Goal: Check status: Check status

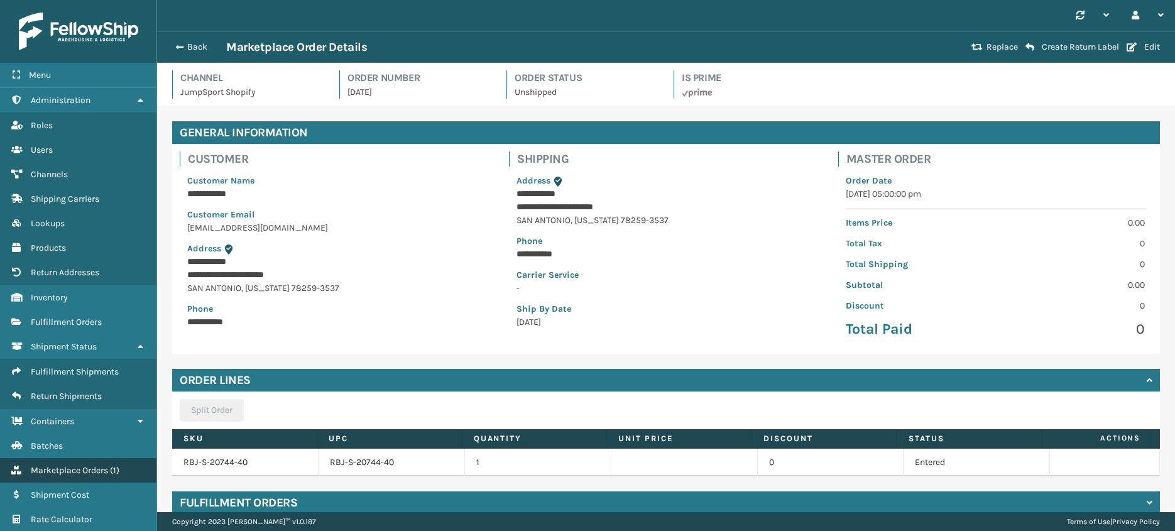
click at [64, 472] on span "Marketplace Orders" at bounding box center [69, 470] width 77 height 11
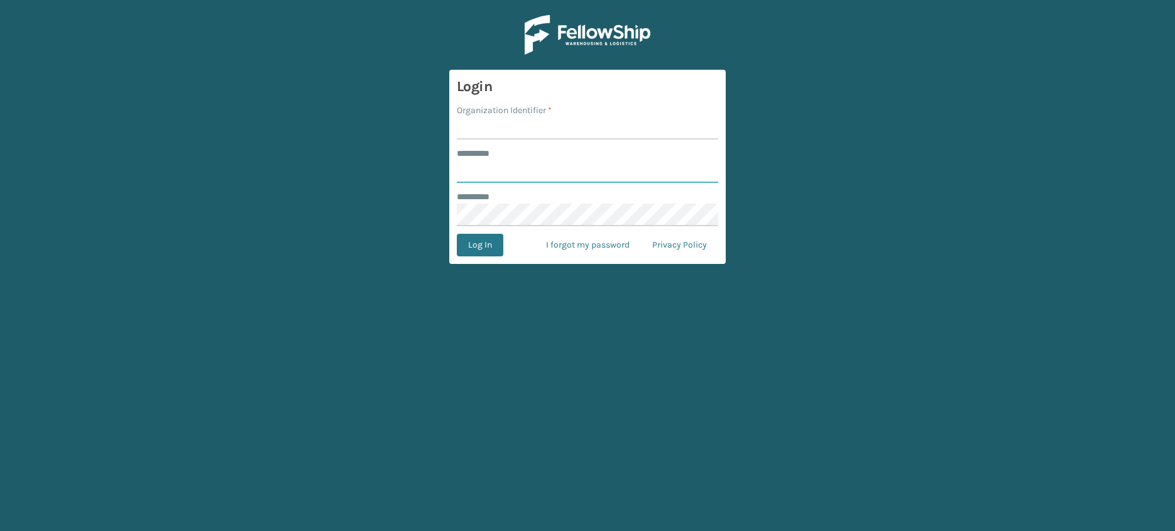
type input "**********"
type input "JumpSport"
click at [457, 234] on button "Log In" at bounding box center [480, 245] width 46 height 23
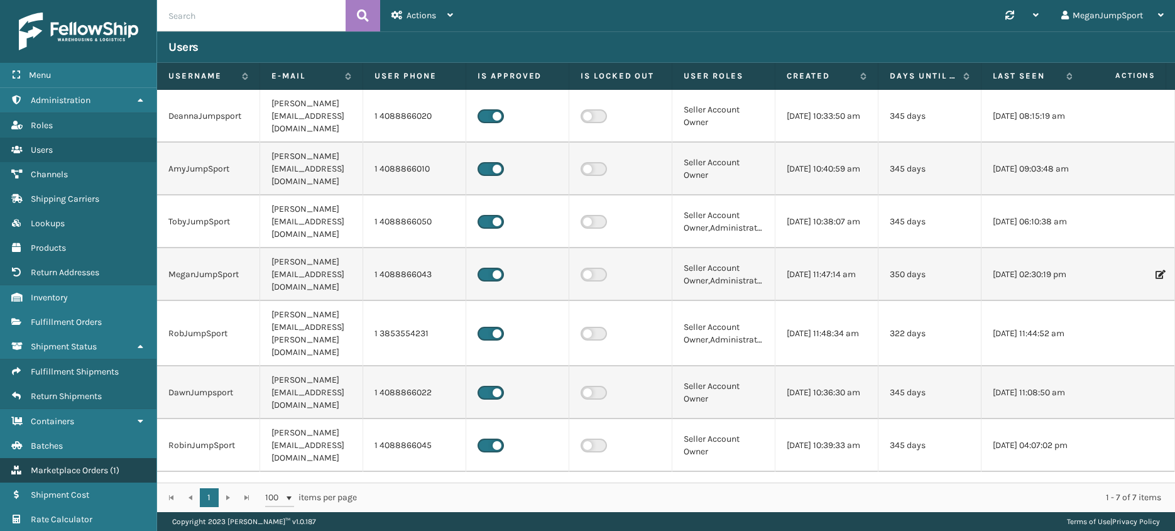
click at [87, 472] on span "Marketplace Orders" at bounding box center [69, 470] width 77 height 11
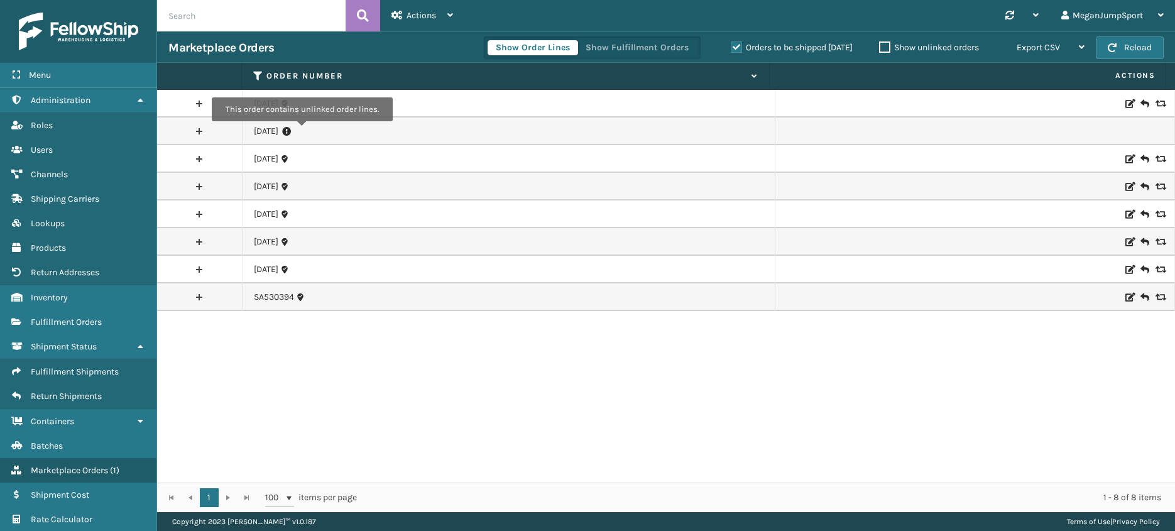
click at [291, 130] on icon at bounding box center [286, 131] width 9 height 13
click at [199, 134] on link at bounding box center [199, 131] width 85 height 20
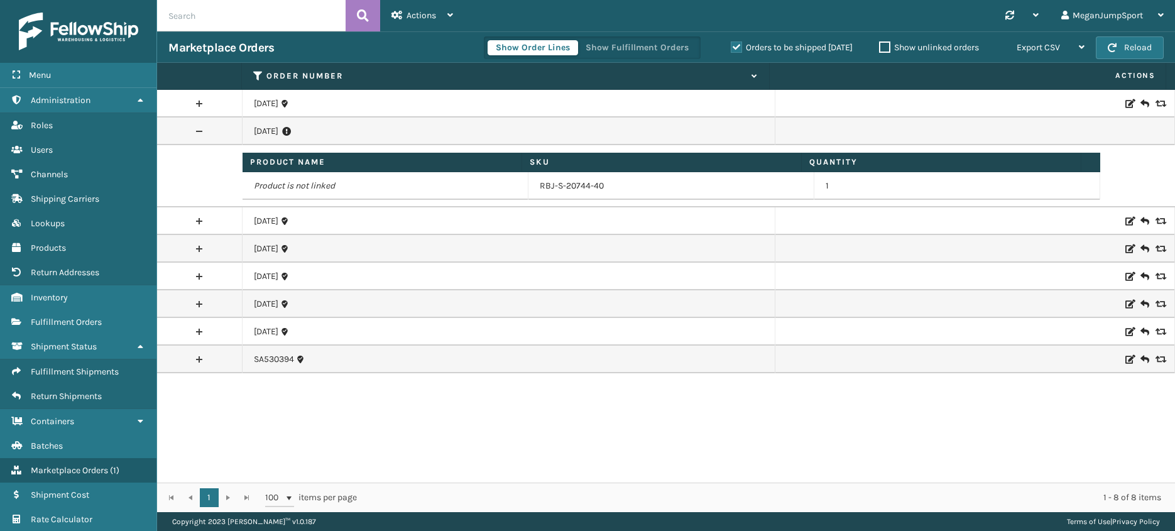
click at [197, 220] on link at bounding box center [199, 221] width 85 height 20
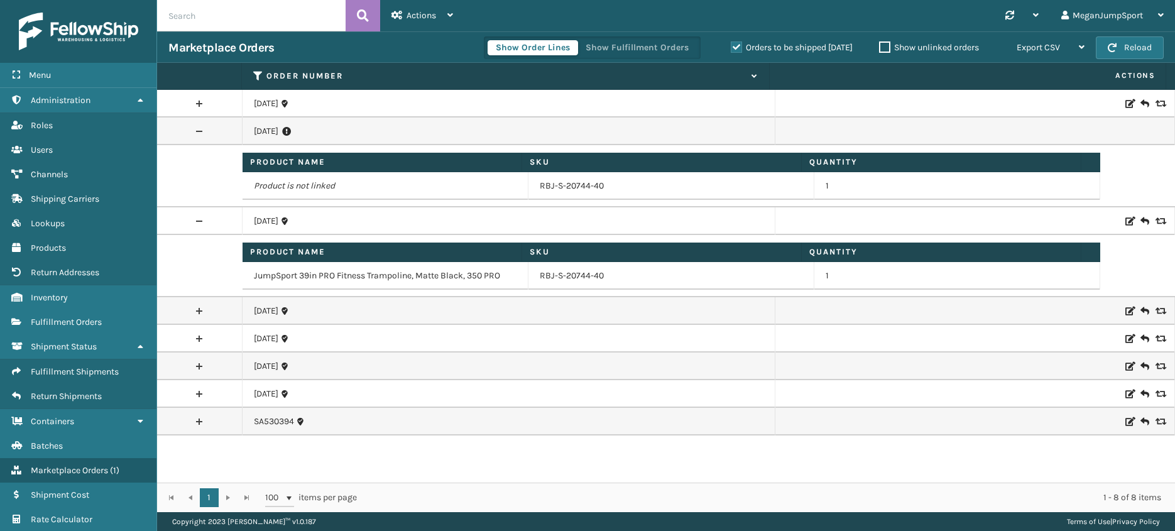
click at [201, 308] on link at bounding box center [199, 311] width 85 height 20
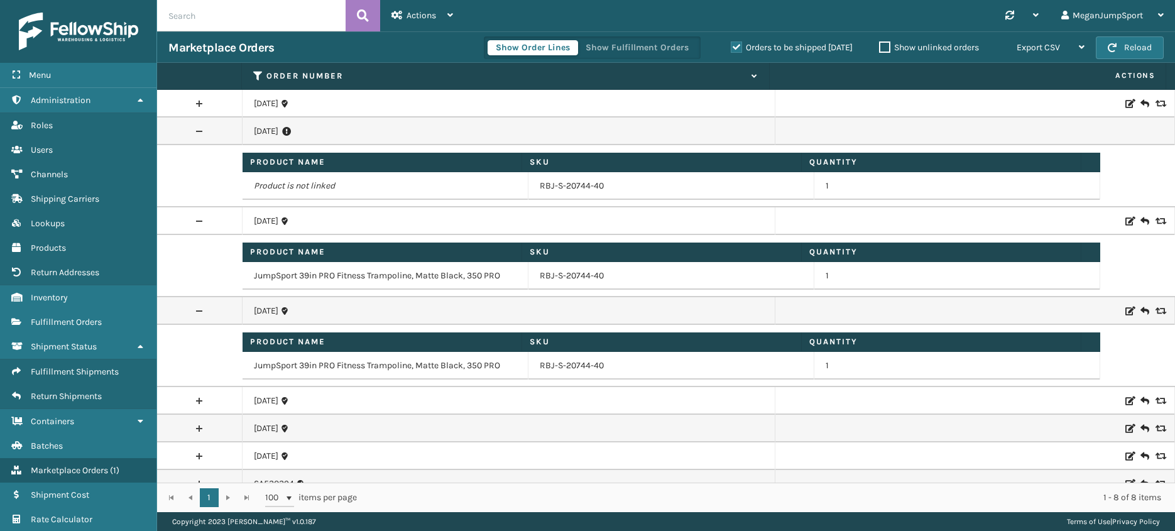
click at [201, 308] on link at bounding box center [199, 311] width 85 height 20
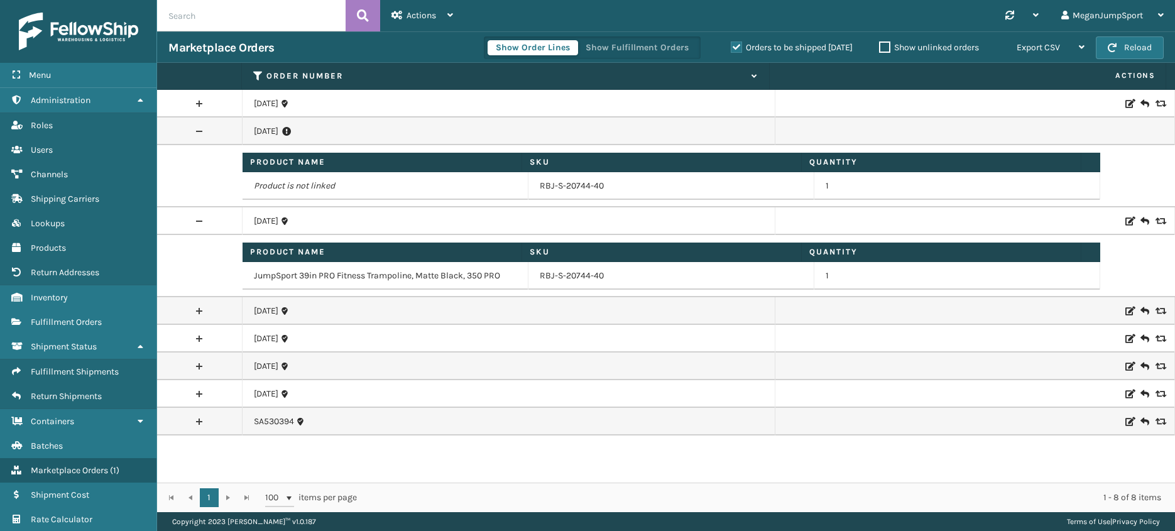
click at [196, 222] on link at bounding box center [199, 221] width 85 height 20
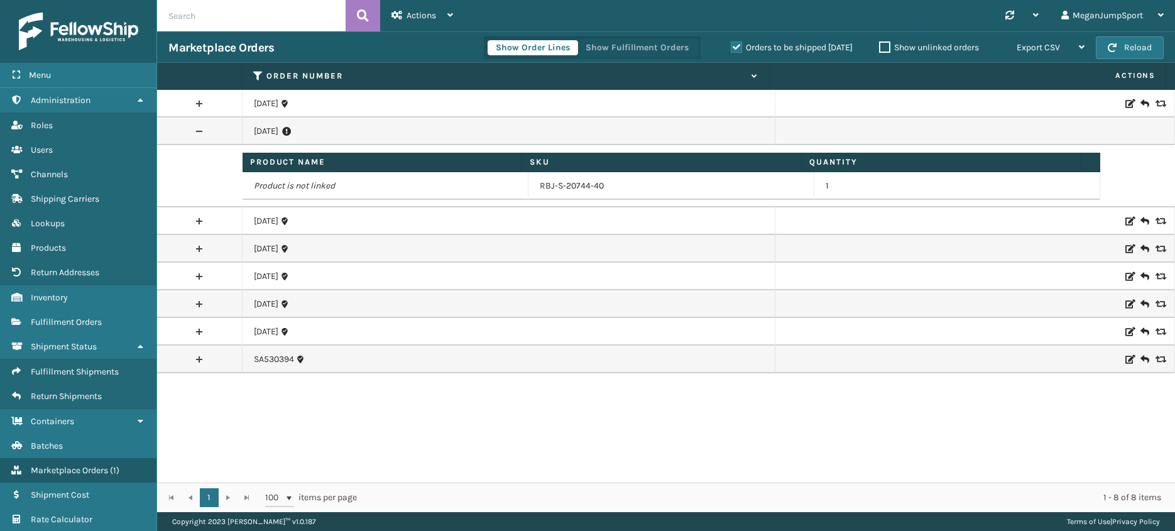
click at [195, 129] on link at bounding box center [199, 131] width 85 height 20
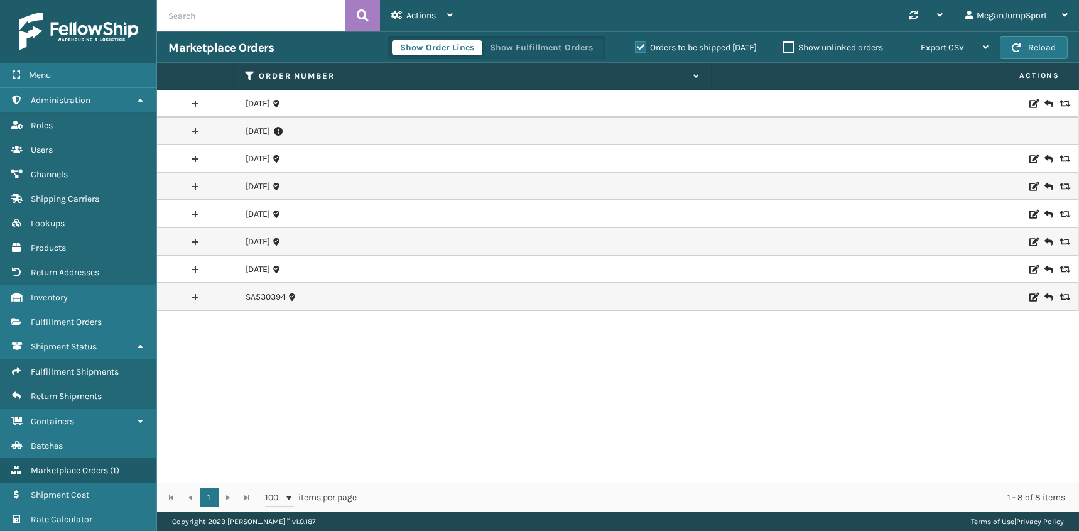
click at [193, 129] on link at bounding box center [195, 131] width 77 height 20
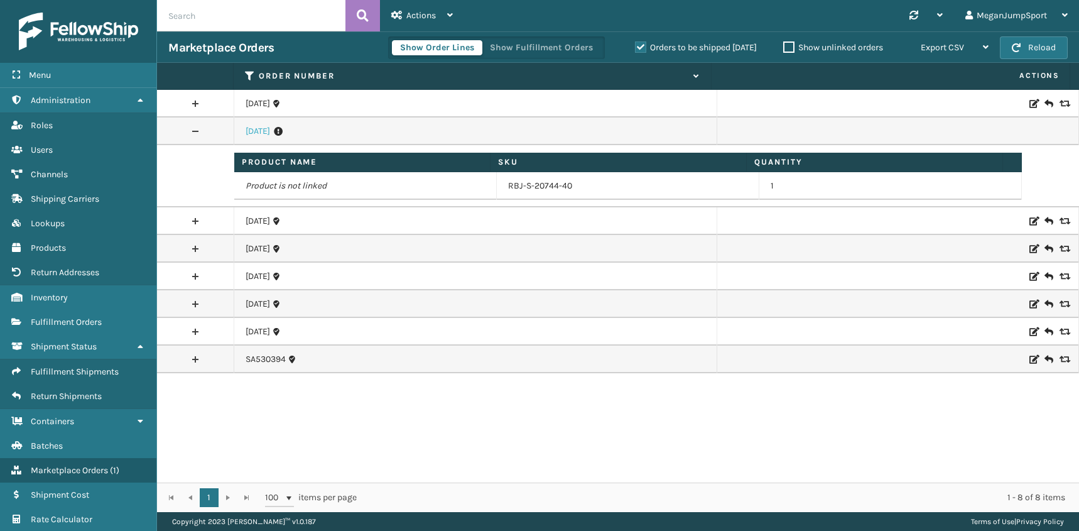
click at [256, 128] on link "[DATE]" at bounding box center [258, 131] width 24 height 13
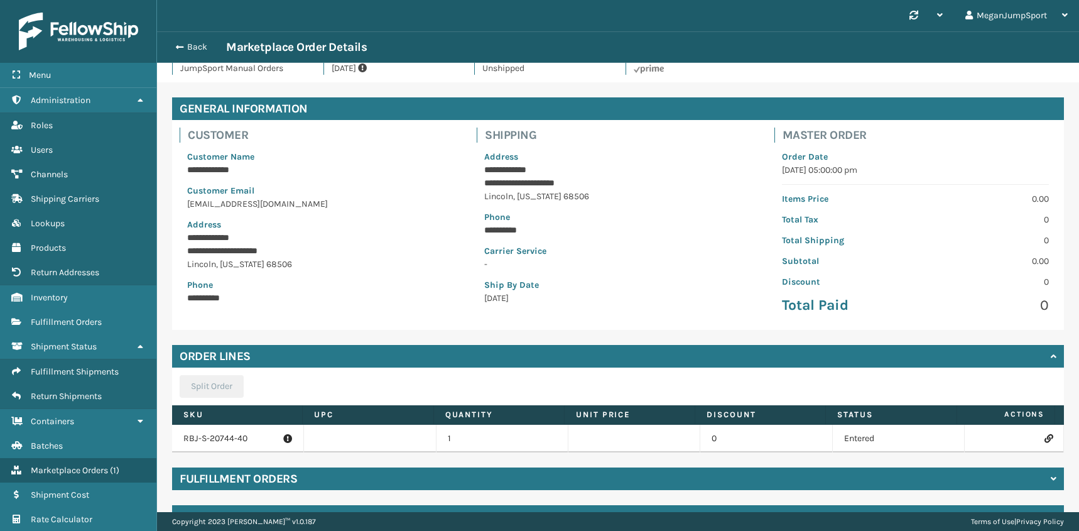
scroll to position [55, 0]
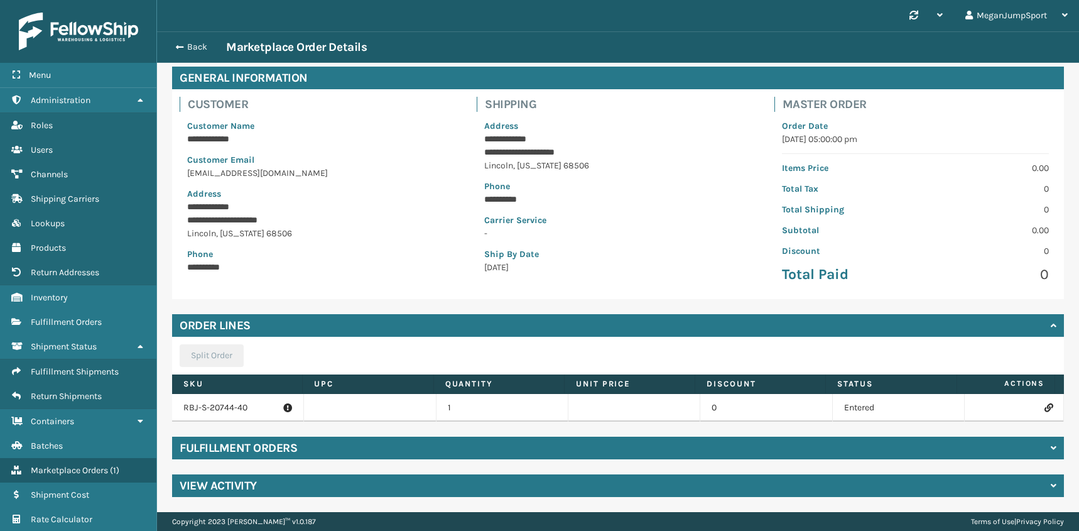
click at [342, 457] on div "Fulfillment Orders" at bounding box center [618, 448] width 892 height 23
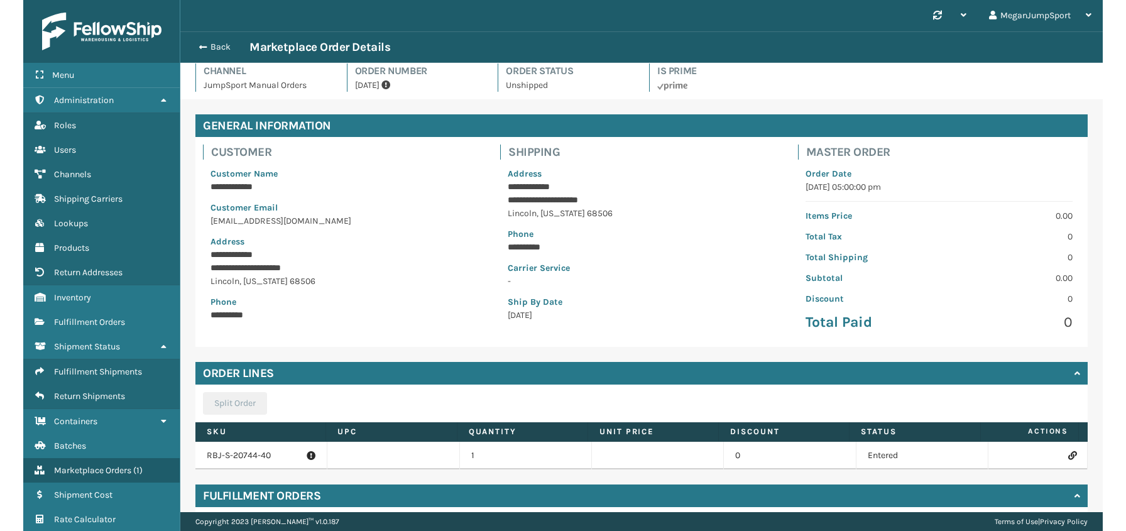
scroll to position [0, 0]
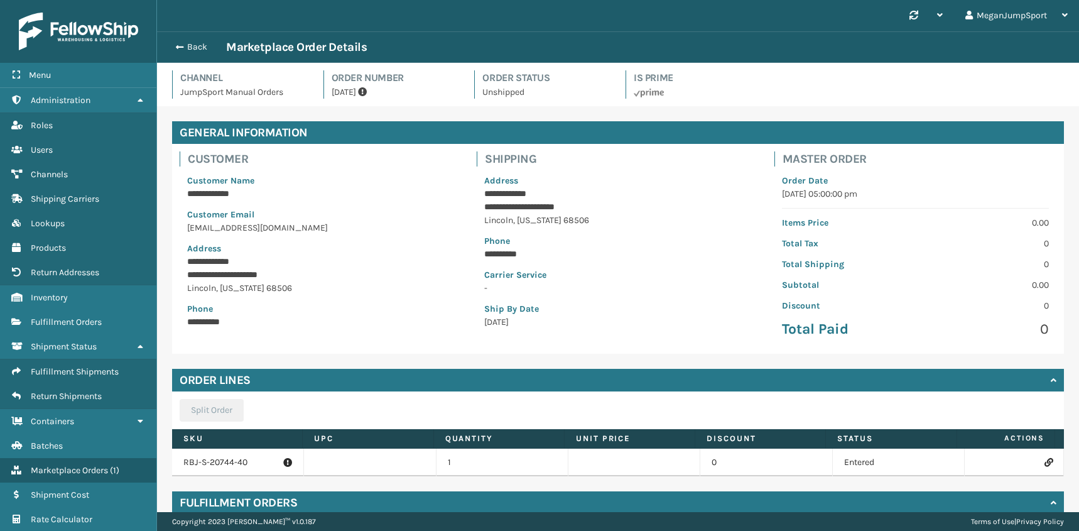
click at [177, 53] on div "Back Marketplace Order Details" at bounding box center [618, 47] width 900 height 15
click at [177, 46] on span "button" at bounding box center [178, 47] width 8 height 9
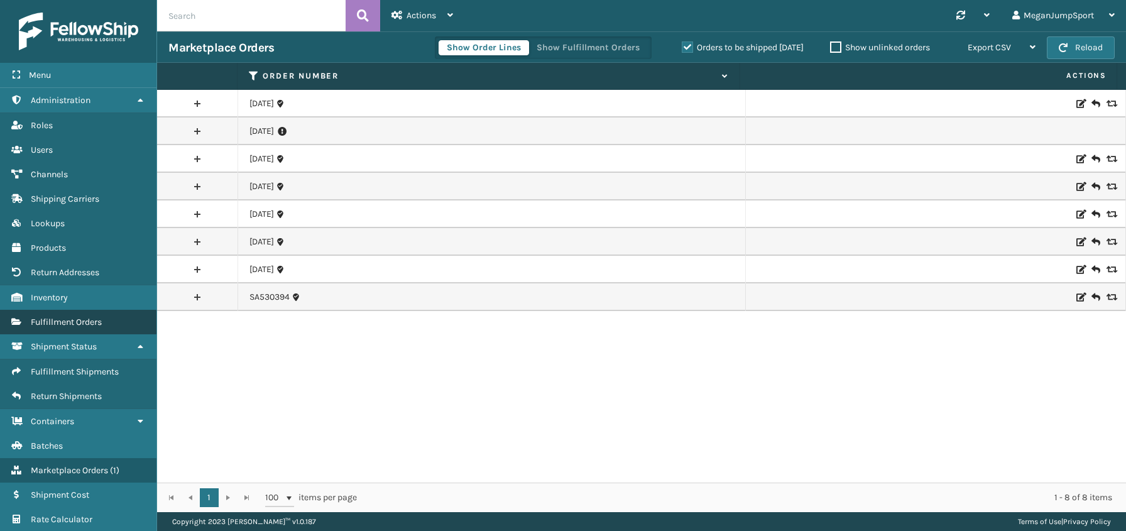
click at [75, 313] on link "Fulfillment Orders" at bounding box center [78, 322] width 156 height 24
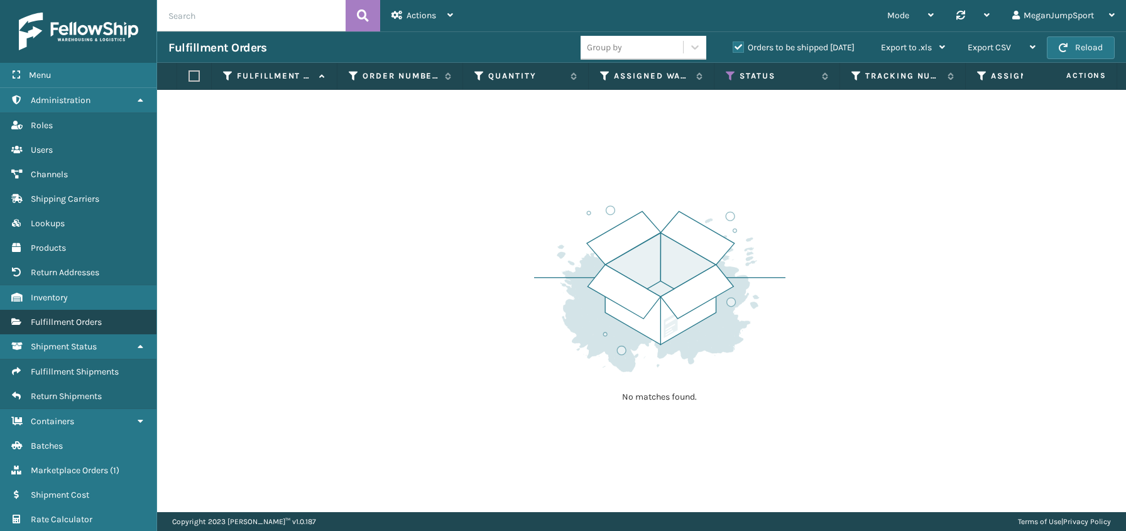
click at [61, 319] on span "Fulfillment Orders" at bounding box center [66, 322] width 71 height 11
click at [55, 330] on link "Fulfillment Orders" at bounding box center [78, 322] width 156 height 24
click at [53, 324] on span "Fulfillment Orders" at bounding box center [66, 322] width 71 height 11
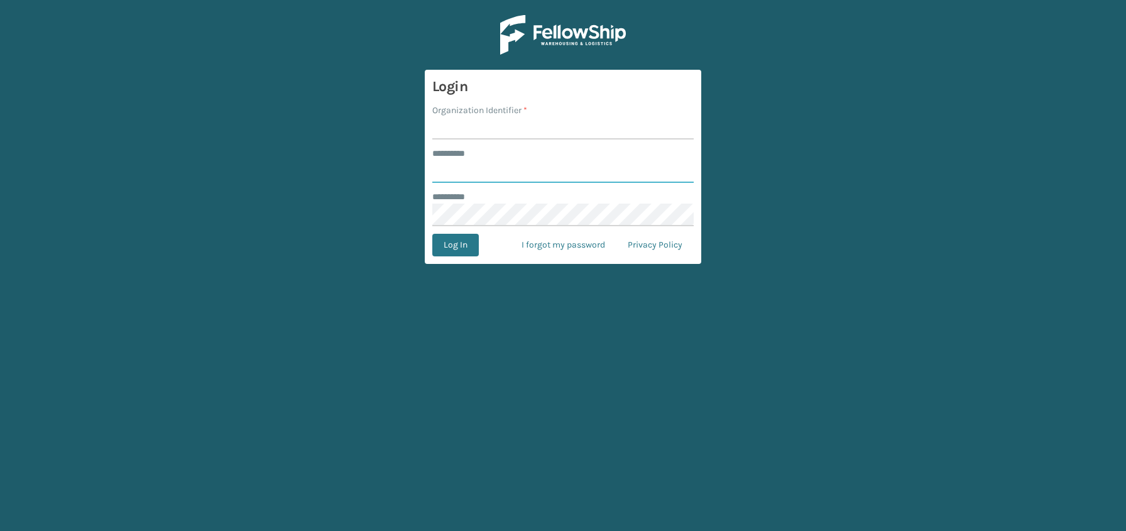
type input "**********"
type input "JumpSport"
click at [440, 236] on button "Log In" at bounding box center [455, 245] width 46 height 23
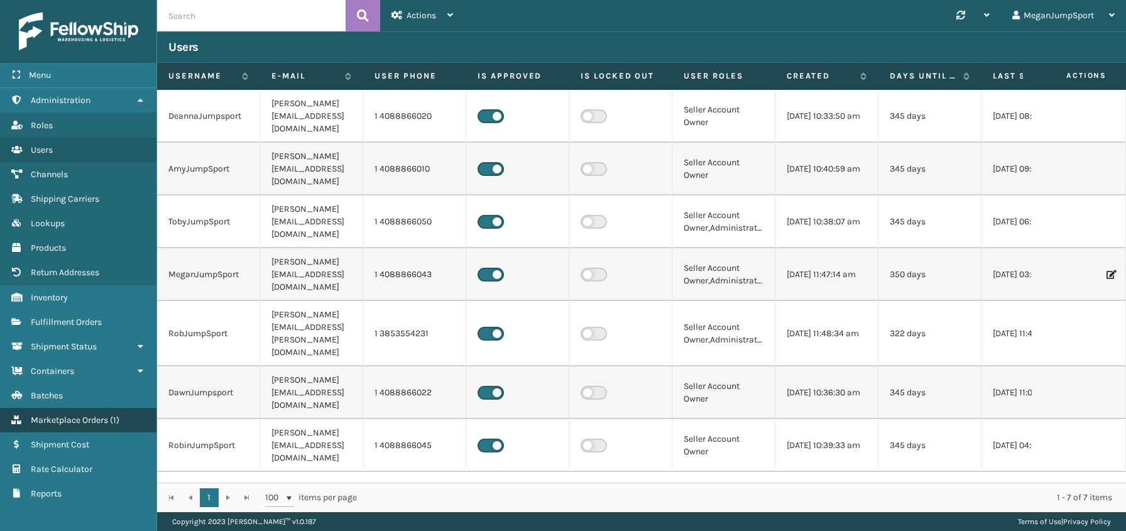
click at [60, 420] on span "Marketplace Orders" at bounding box center [69, 420] width 77 height 11
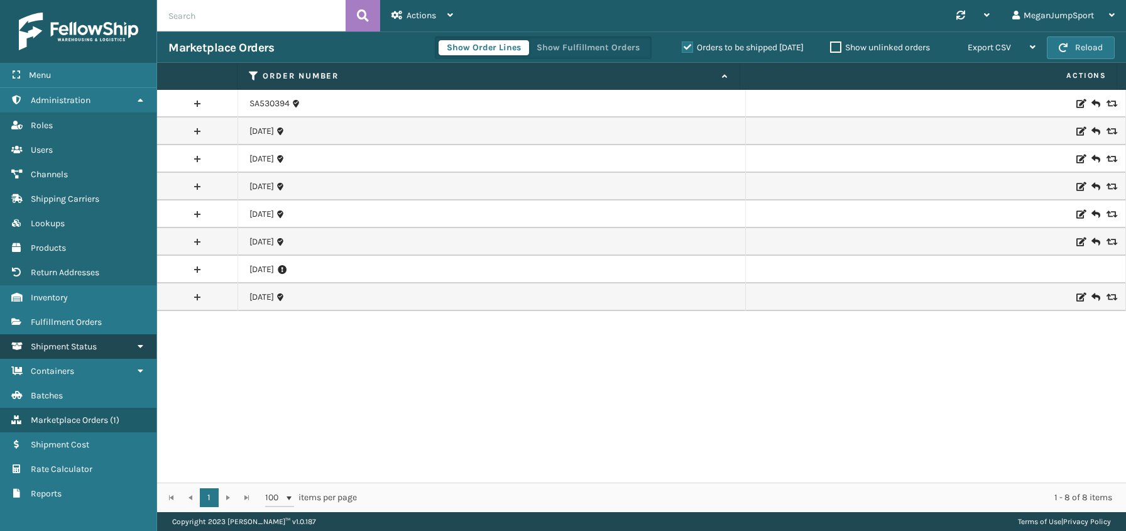
click at [72, 349] on span "Shipment Status" at bounding box center [64, 346] width 66 height 11
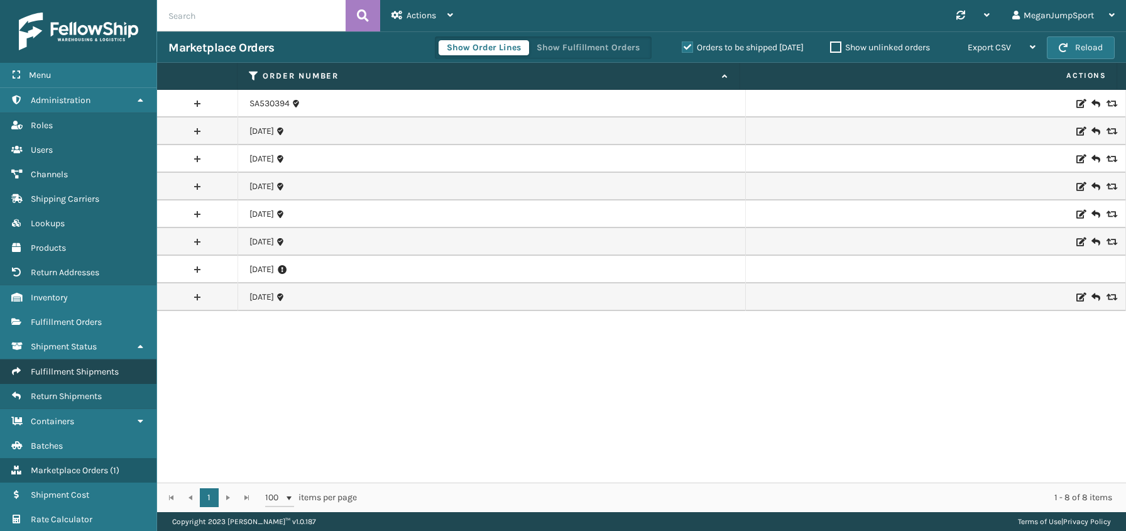
click at [69, 377] on link "Fulfillment Shipments" at bounding box center [78, 371] width 156 height 24
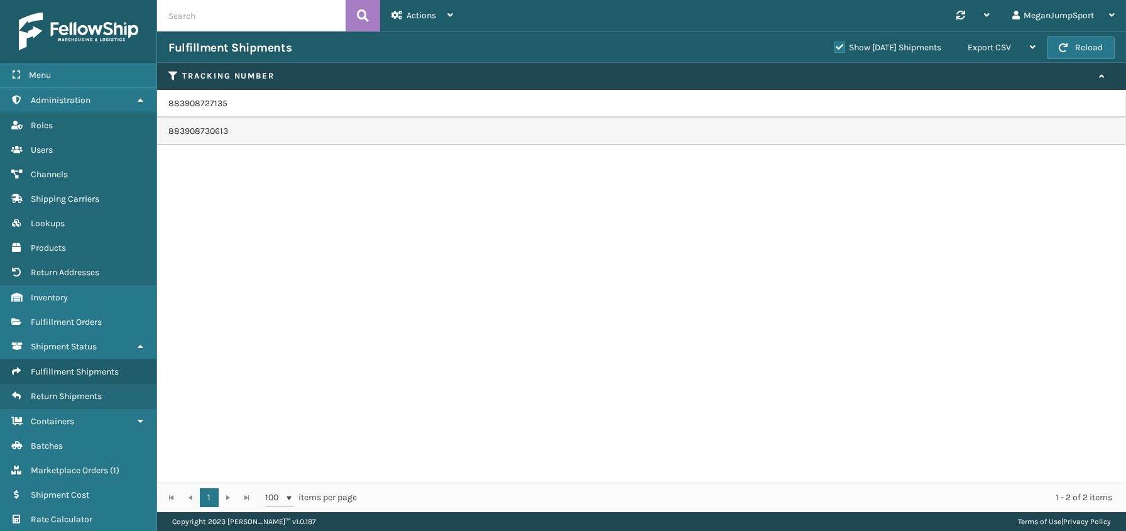
click at [834, 48] on label "Show [DATE] Shipments" at bounding box center [887, 47] width 107 height 11
click at [834, 48] on input "Show [DATE] Shipments" at bounding box center [834, 44] width 1 height 8
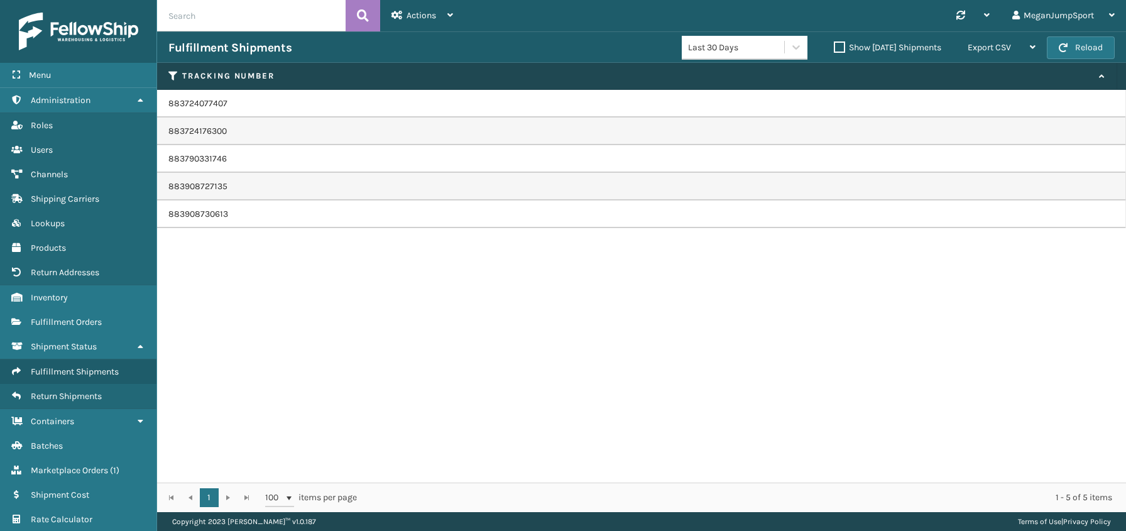
click at [200, 107] on td "883724077407" at bounding box center [641, 104] width 969 height 28
click at [61, 317] on span "Fulfillment Orders" at bounding box center [66, 322] width 71 height 11
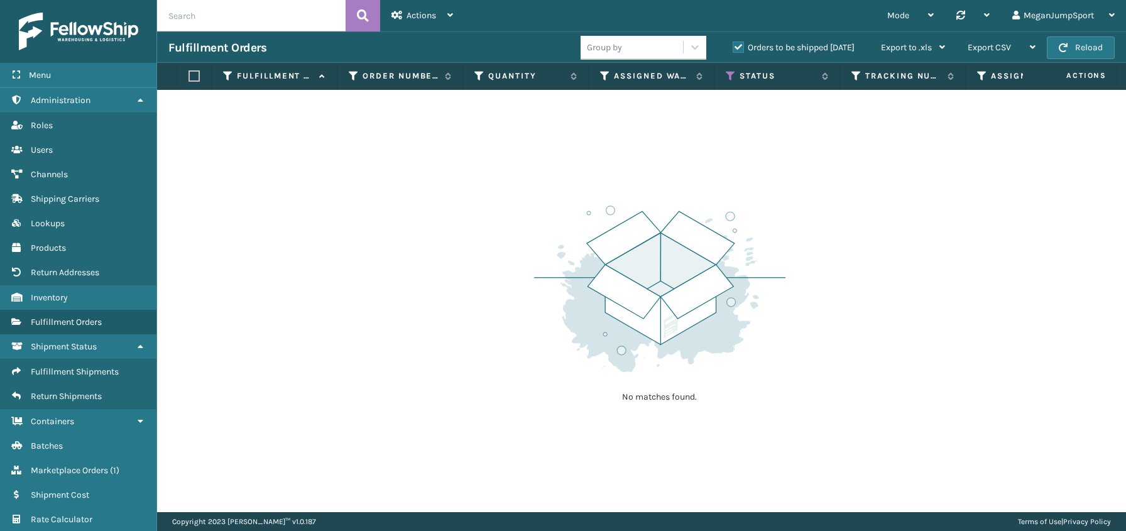
click at [734, 48] on label "Orders to be shipped [DATE]" at bounding box center [793, 47] width 122 height 11
click at [733, 48] on input "Orders to be shipped [DATE]" at bounding box center [732, 44] width 1 height 8
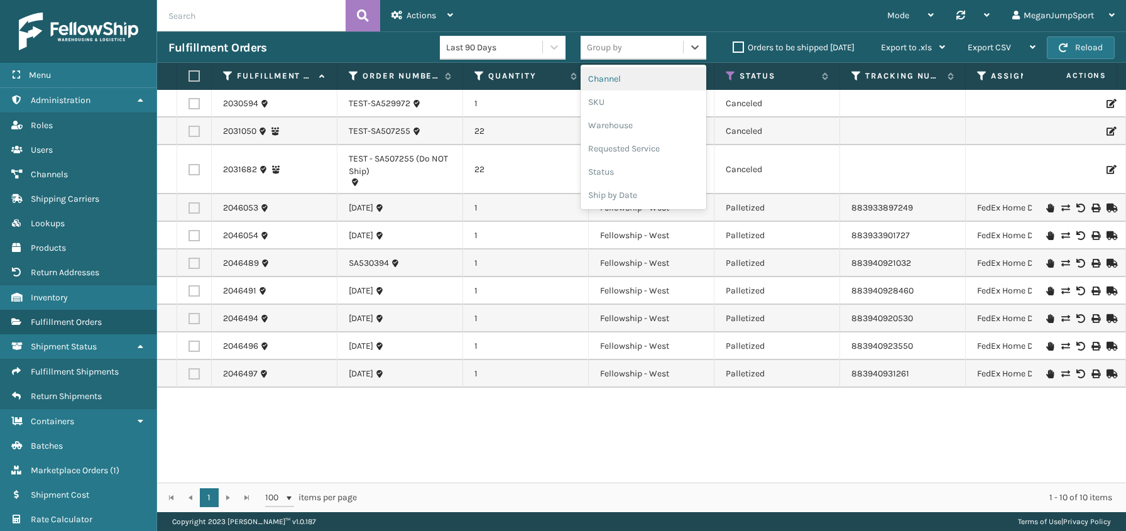
click at [672, 45] on div "Group by" at bounding box center [631, 47] width 102 height 21
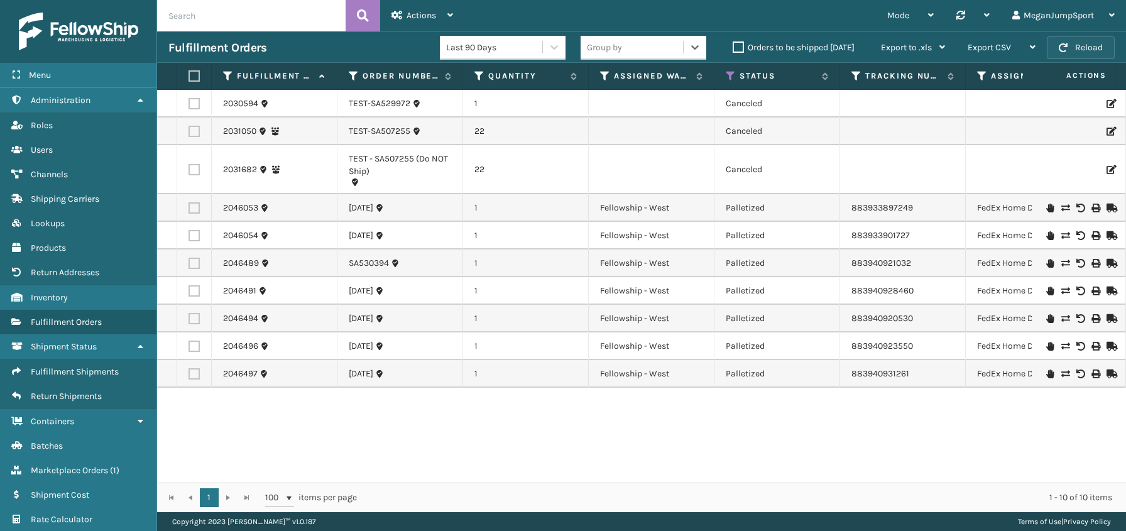
click at [1057, 50] on button "Reload" at bounding box center [1081, 47] width 68 height 23
click at [65, 320] on span "Fulfillment Orders" at bounding box center [66, 322] width 71 height 11
click at [215, 19] on input "text" at bounding box center [251, 15] width 188 height 31
paste input "883790331746"
type input "883790331746"
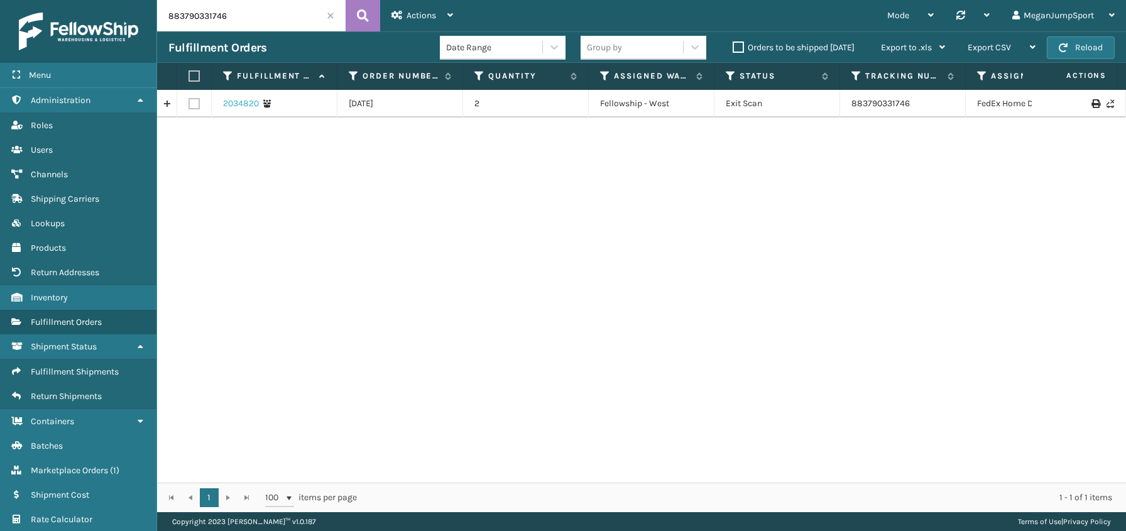
click at [239, 103] on link "2034820" at bounding box center [241, 103] width 36 height 13
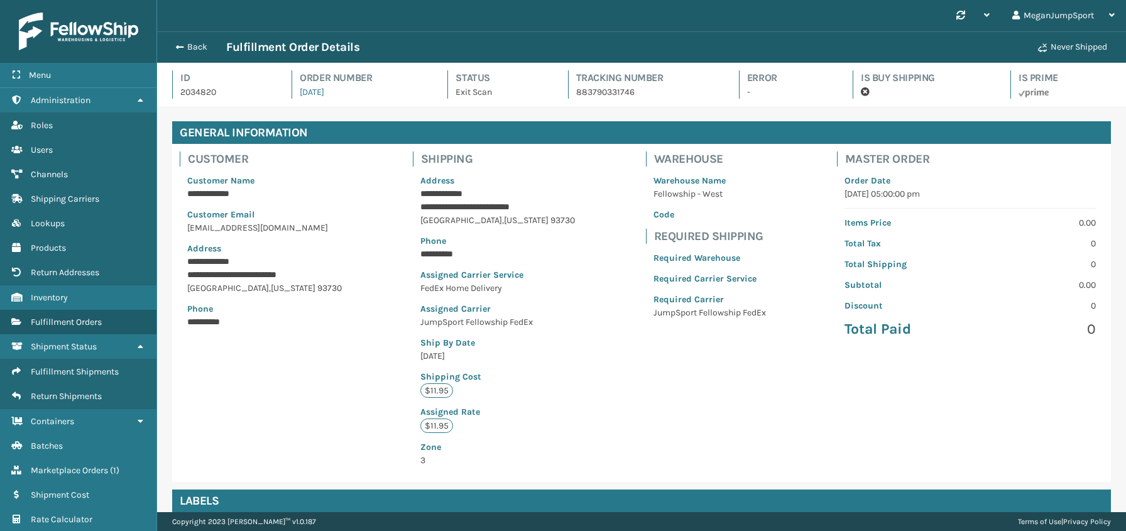
scroll to position [30, 969]
click at [45, 298] on span "Inventory" at bounding box center [49, 297] width 37 height 11
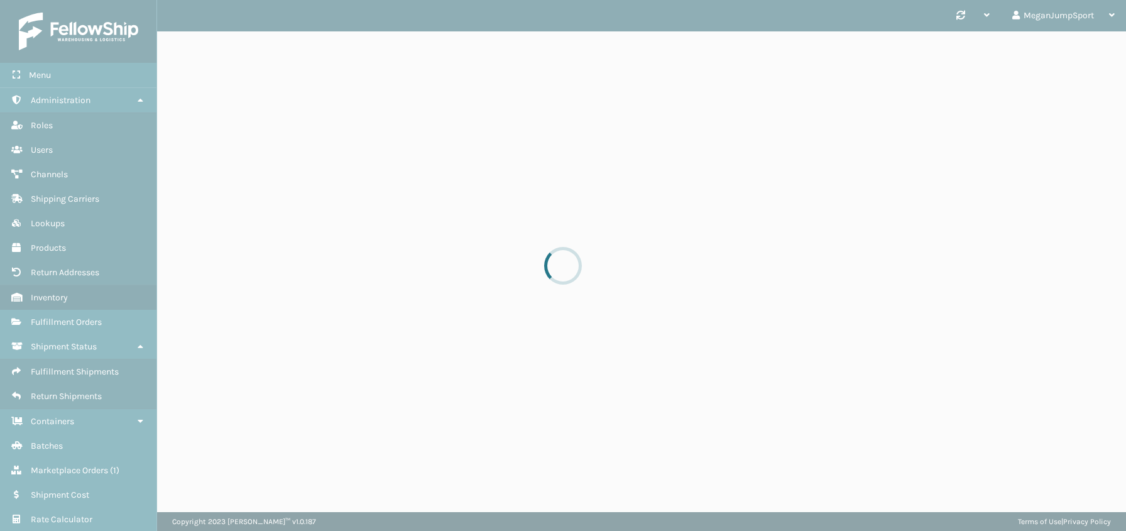
click at [40, 72] on div at bounding box center [563, 265] width 1126 height 531
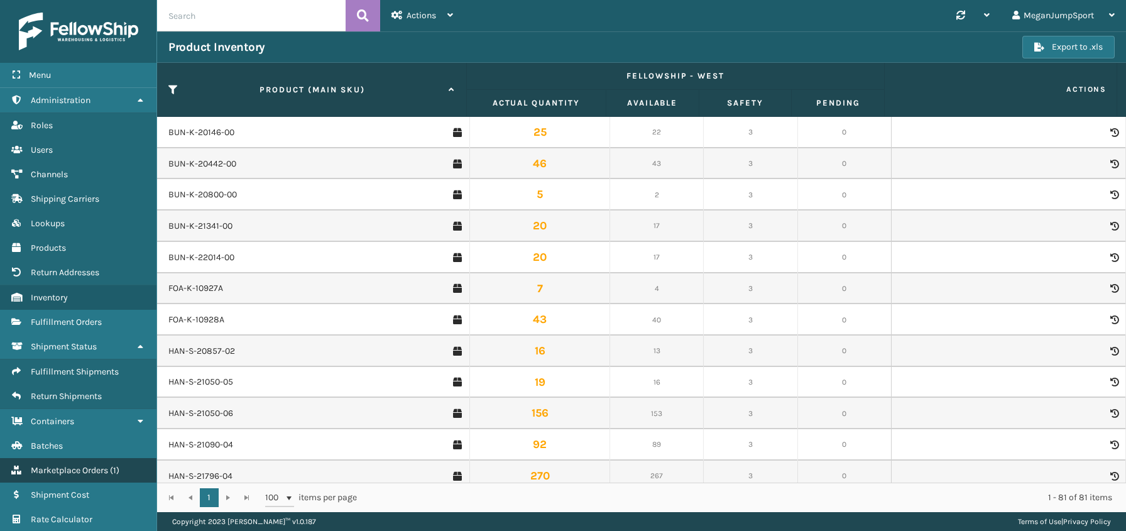
click at [52, 472] on span "Marketplace Orders" at bounding box center [69, 470] width 77 height 11
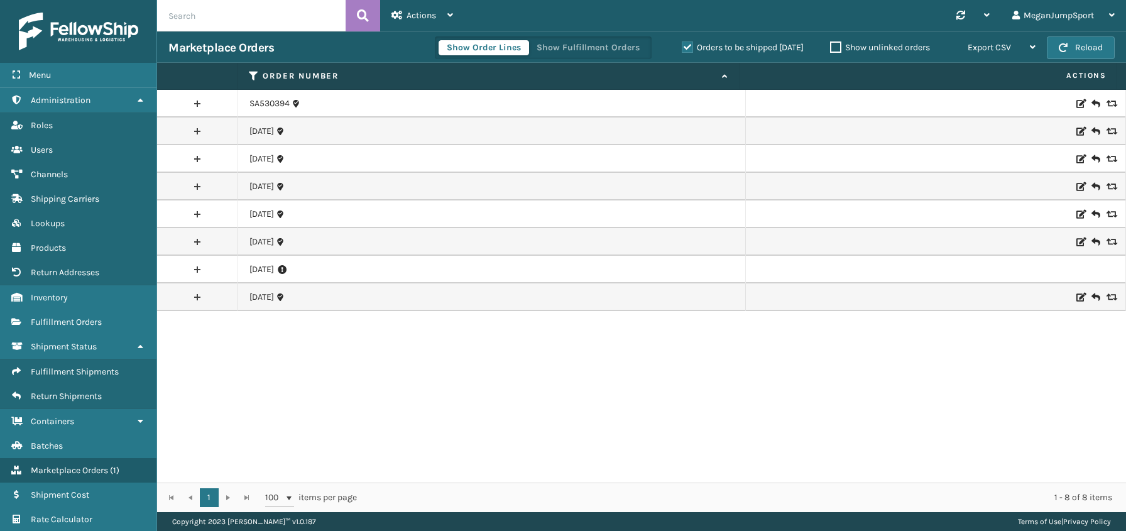
click at [217, 26] on input "text" at bounding box center [251, 15] width 188 height 31
paste input "[PERSON_NAME]"
type input "[PERSON_NAME]"
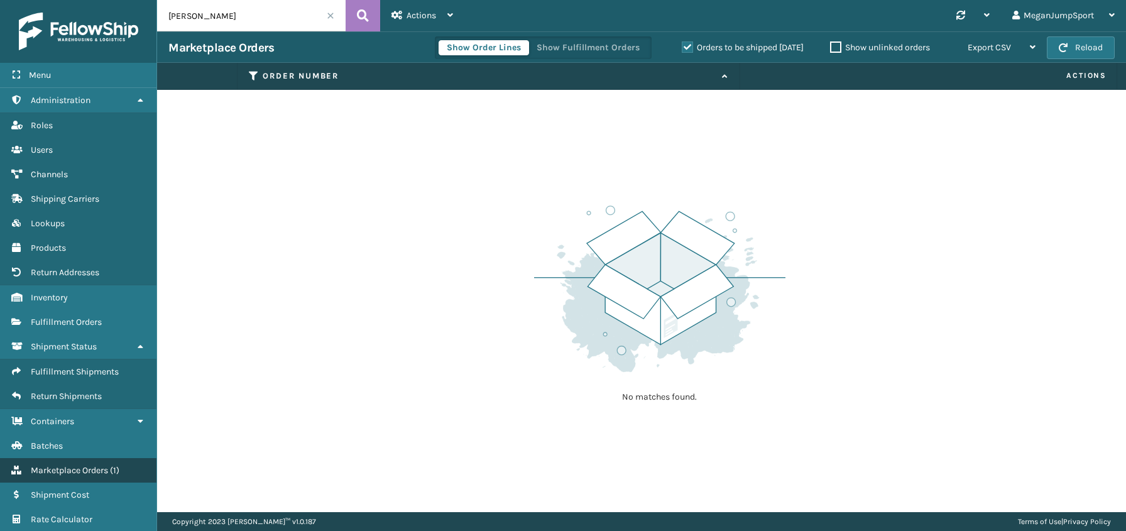
click at [67, 468] on span "Marketplace Orders" at bounding box center [69, 470] width 77 height 11
click at [328, 13] on span at bounding box center [331, 16] width 8 height 8
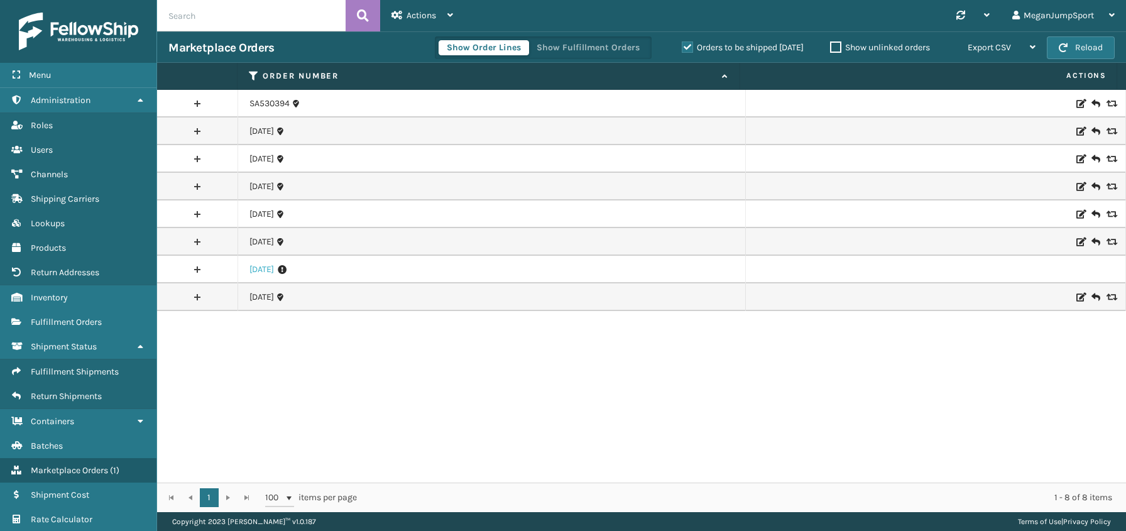
click at [253, 270] on link "[DATE]" at bounding box center [261, 269] width 24 height 13
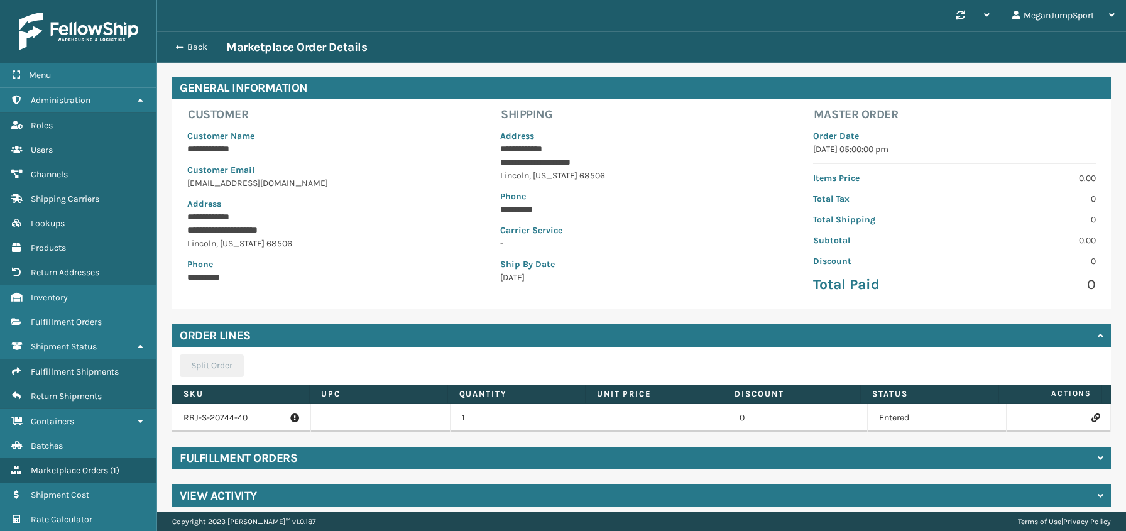
scroll to position [55, 0]
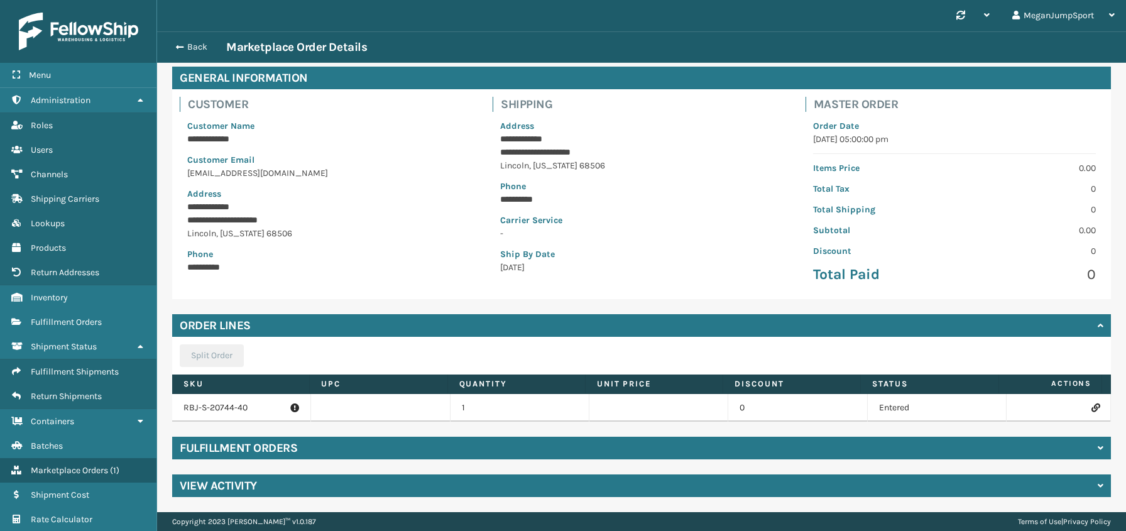
click at [332, 451] on div "Fulfillment Orders" at bounding box center [641, 448] width 939 height 23
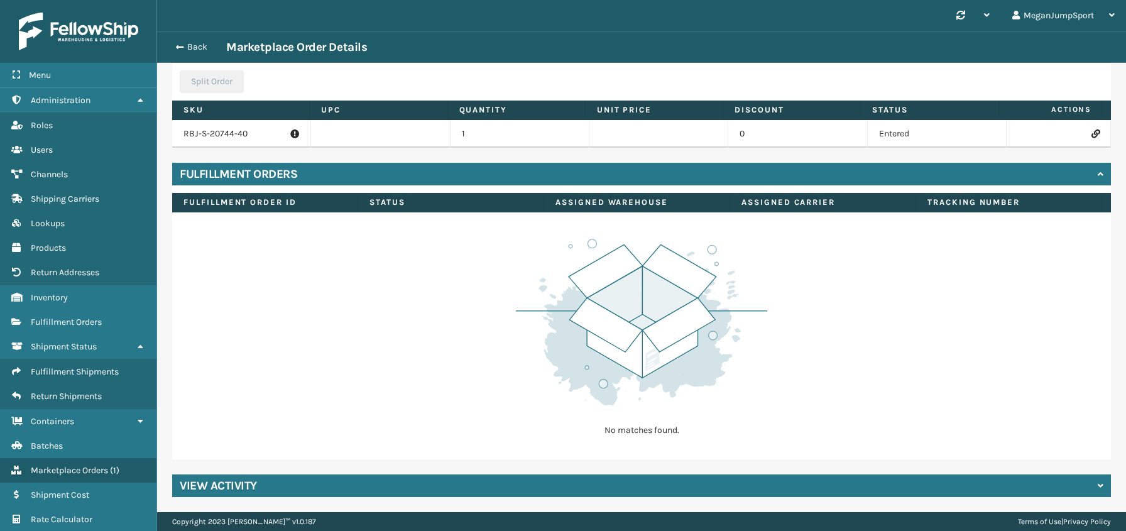
scroll to position [0, 0]
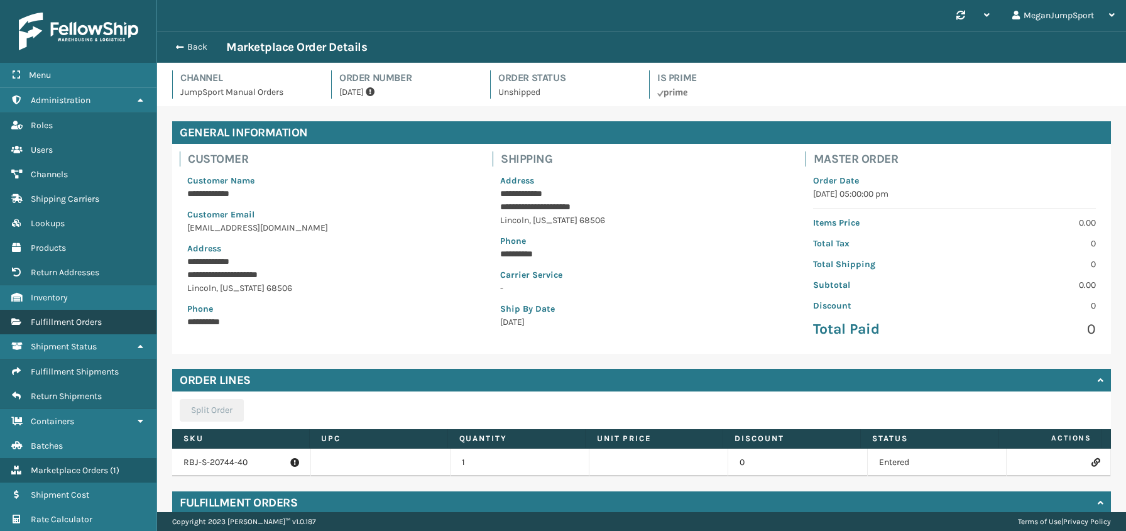
click at [71, 327] on span "Fulfillment Orders" at bounding box center [66, 322] width 71 height 11
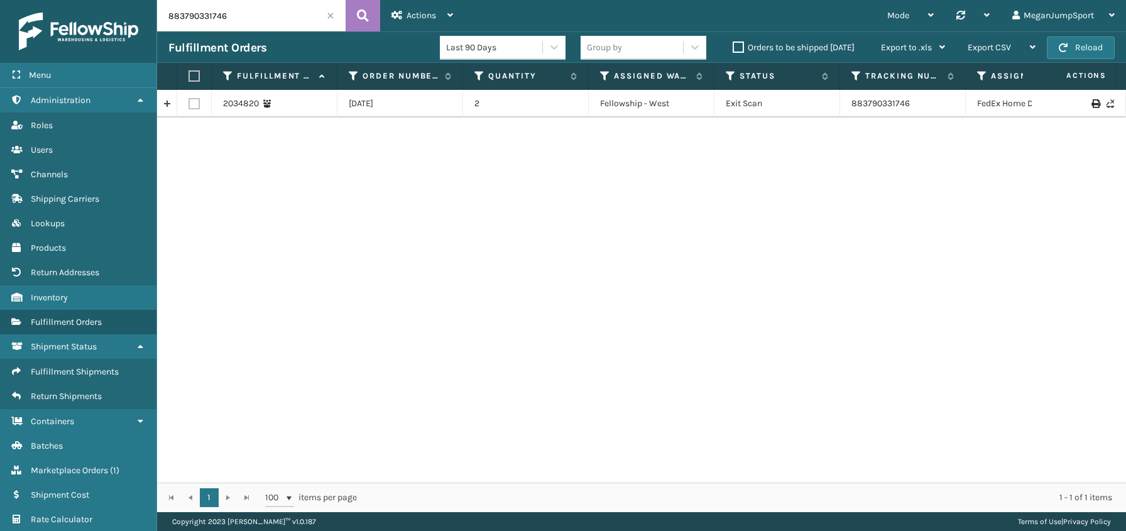
click at [162, 104] on link at bounding box center [166, 104] width 19 height 20
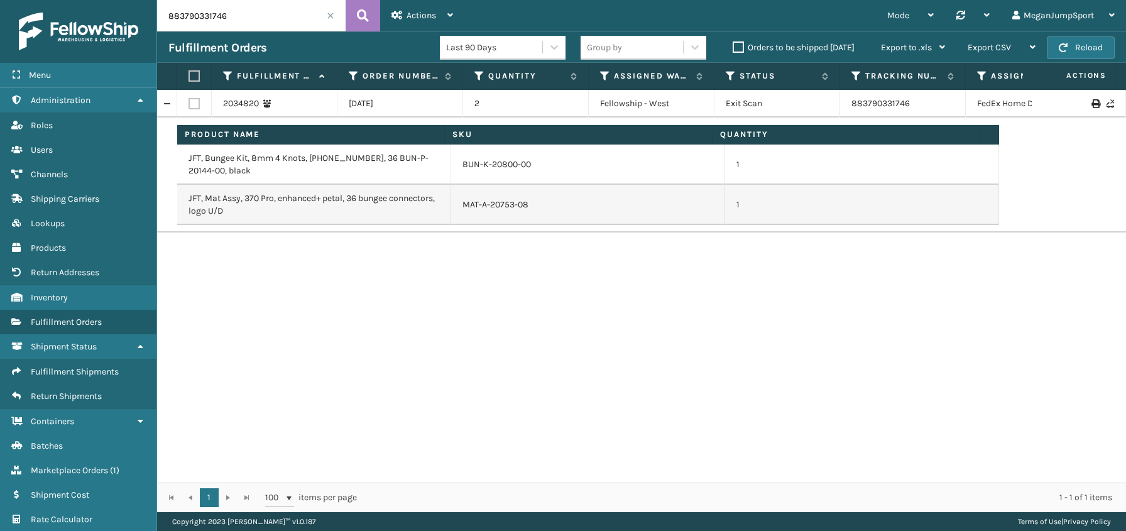
click at [162, 104] on link at bounding box center [166, 104] width 19 height 20
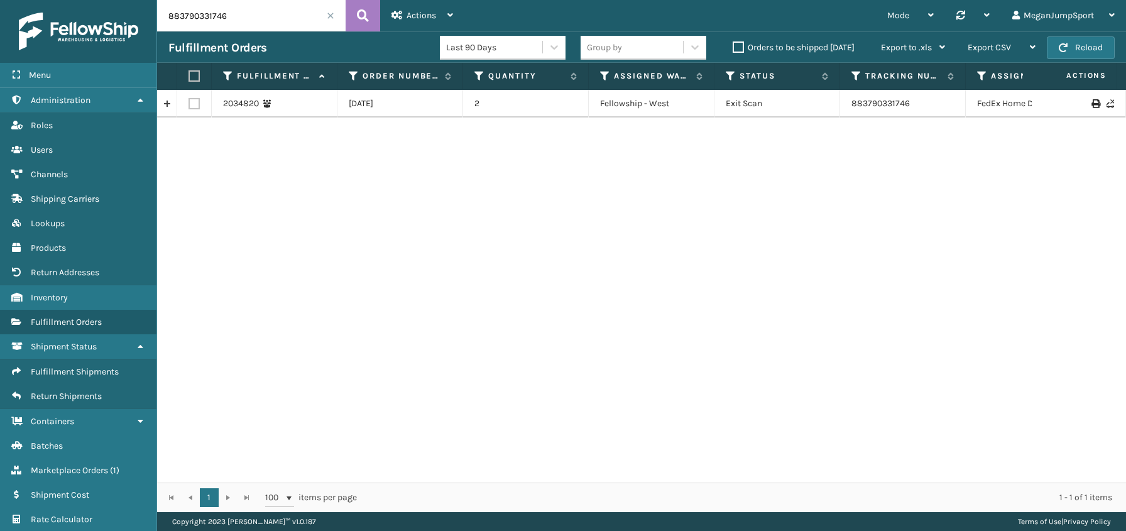
click at [329, 18] on span at bounding box center [331, 16] width 8 height 8
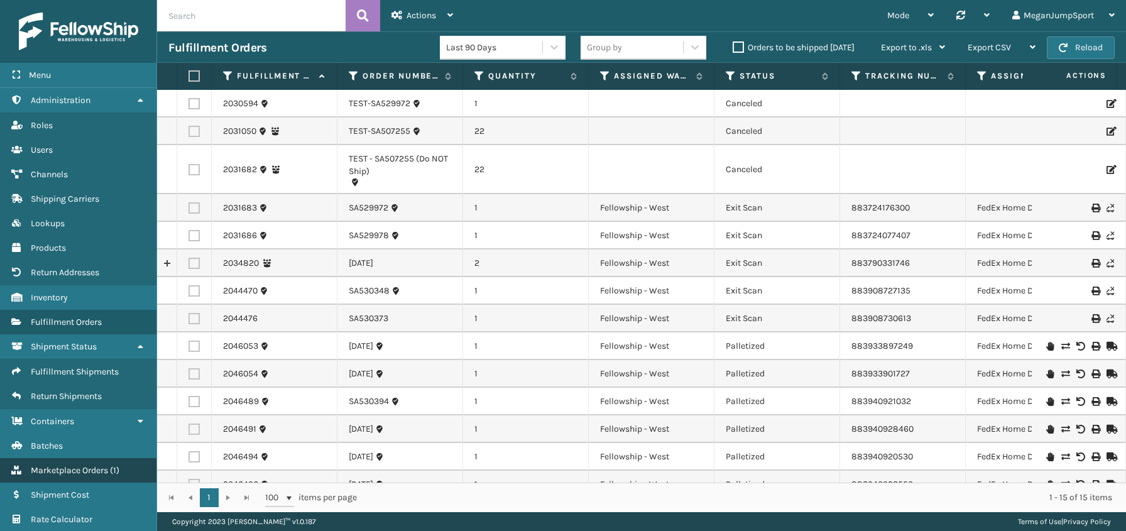
click at [60, 471] on span "Marketplace Orders" at bounding box center [69, 470] width 77 height 11
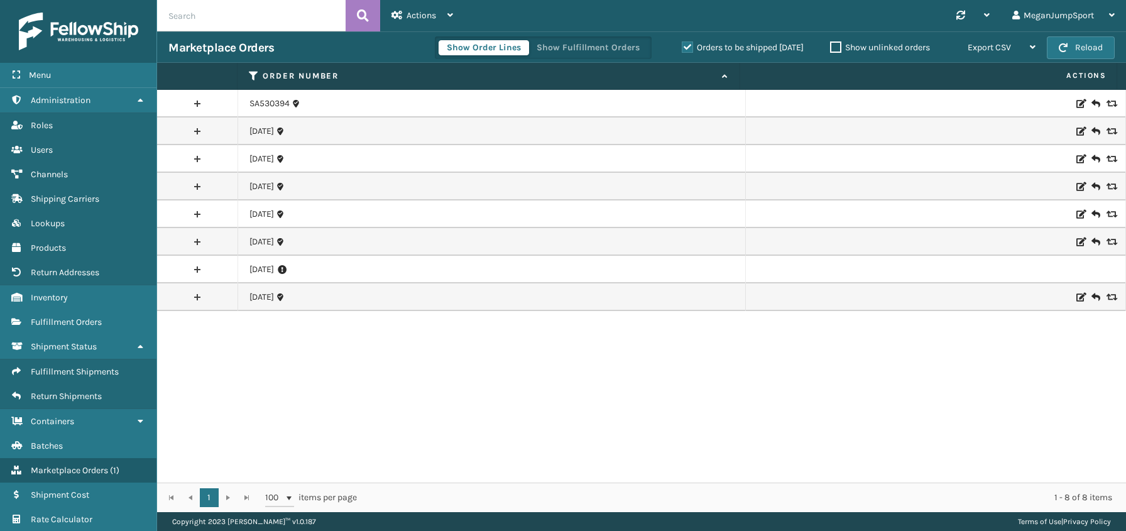
click at [193, 276] on link at bounding box center [197, 269] width 80 height 20
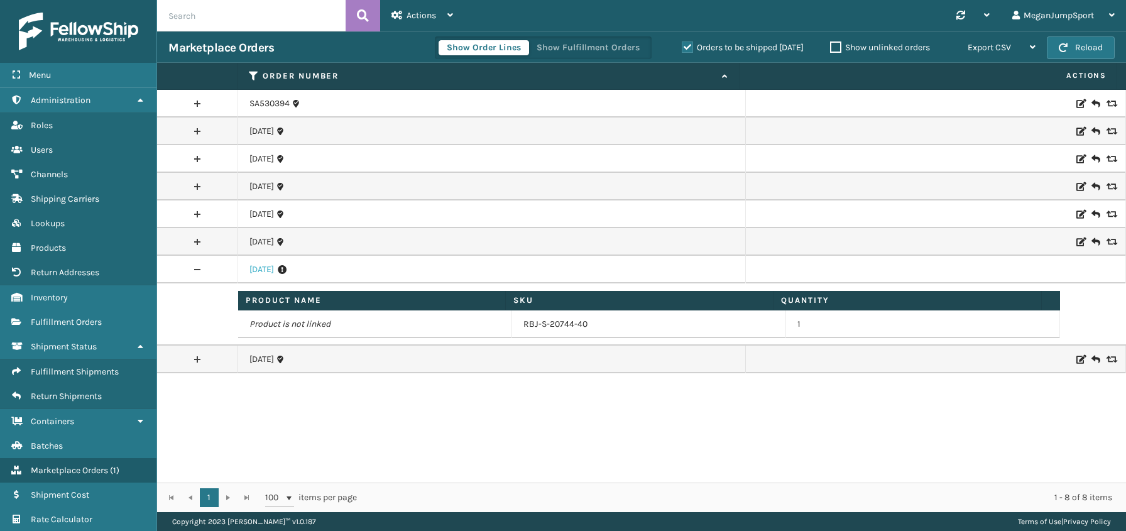
click at [259, 268] on link "[DATE]" at bounding box center [261, 269] width 24 height 13
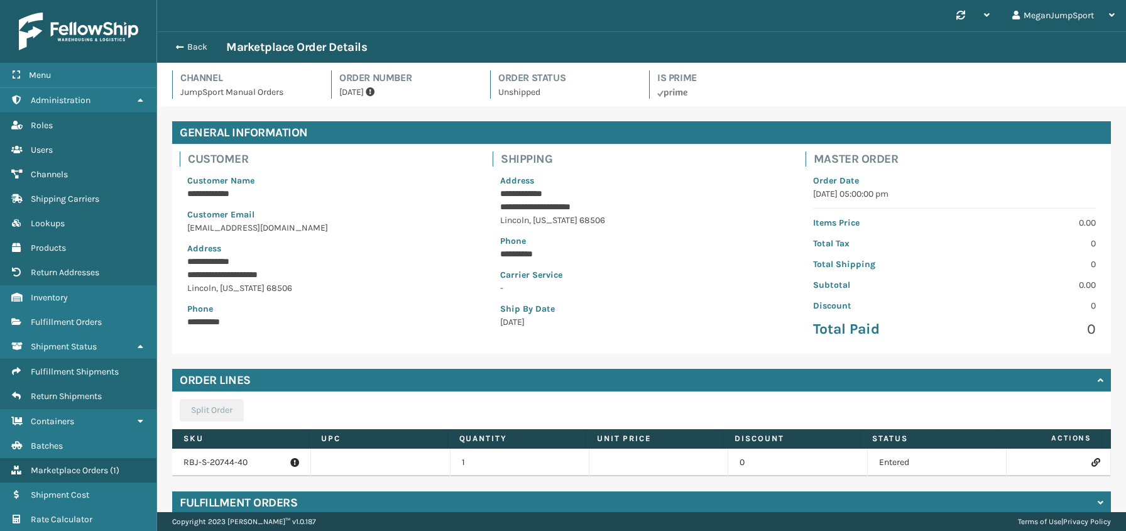
click at [355, 92] on p "[DATE]" at bounding box center [407, 91] width 136 height 13
copy p "[DATE]"
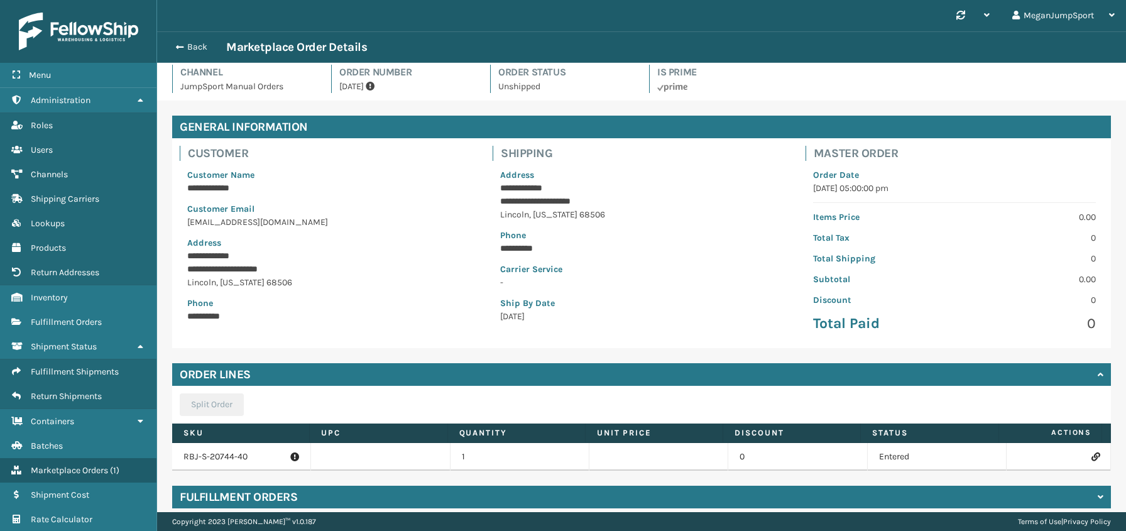
scroll to position [55, 0]
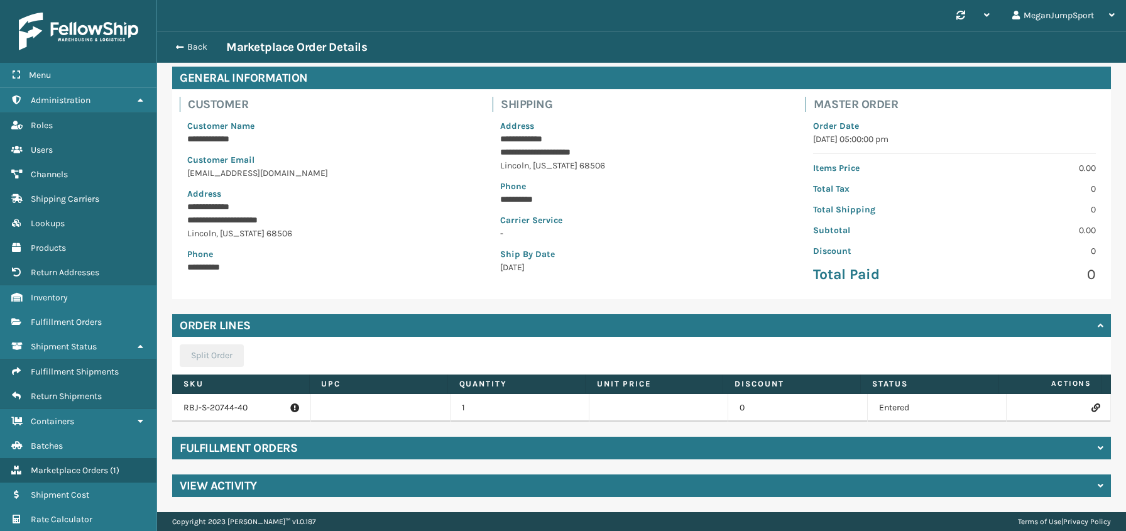
click at [264, 492] on div "View Activity" at bounding box center [641, 485] width 939 height 23
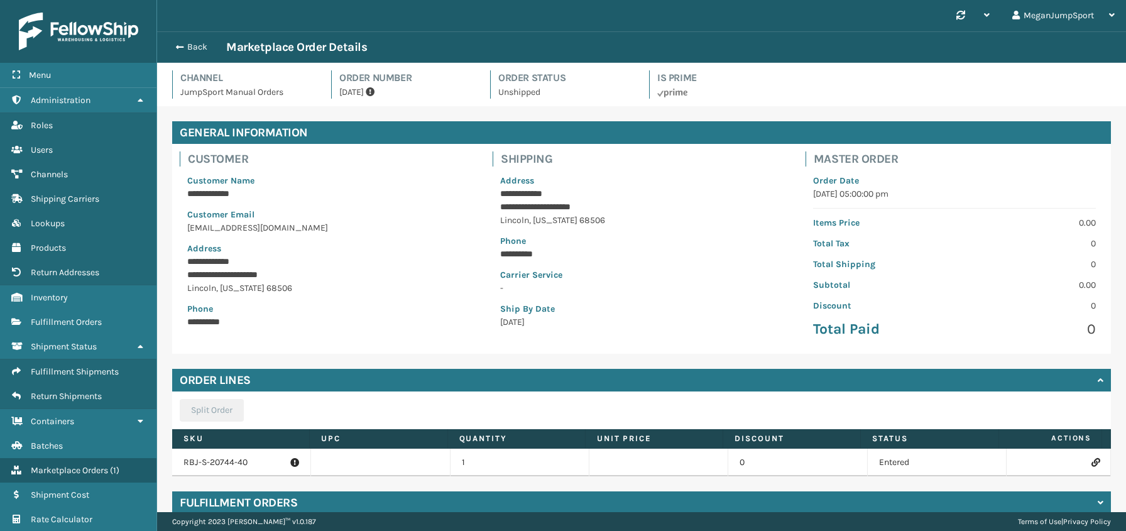
click at [525, 196] on p "**********" at bounding box center [640, 193] width 280 height 13
copy p "**********"
click at [63, 343] on span "Shipment Status" at bounding box center [64, 346] width 66 height 11
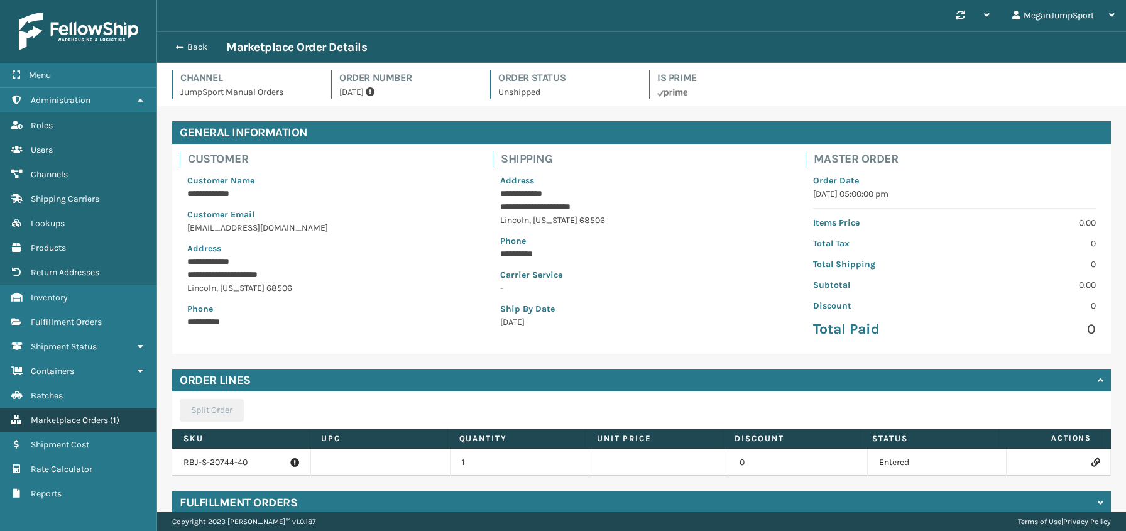
click at [61, 416] on span "Marketplace Orders" at bounding box center [69, 420] width 77 height 11
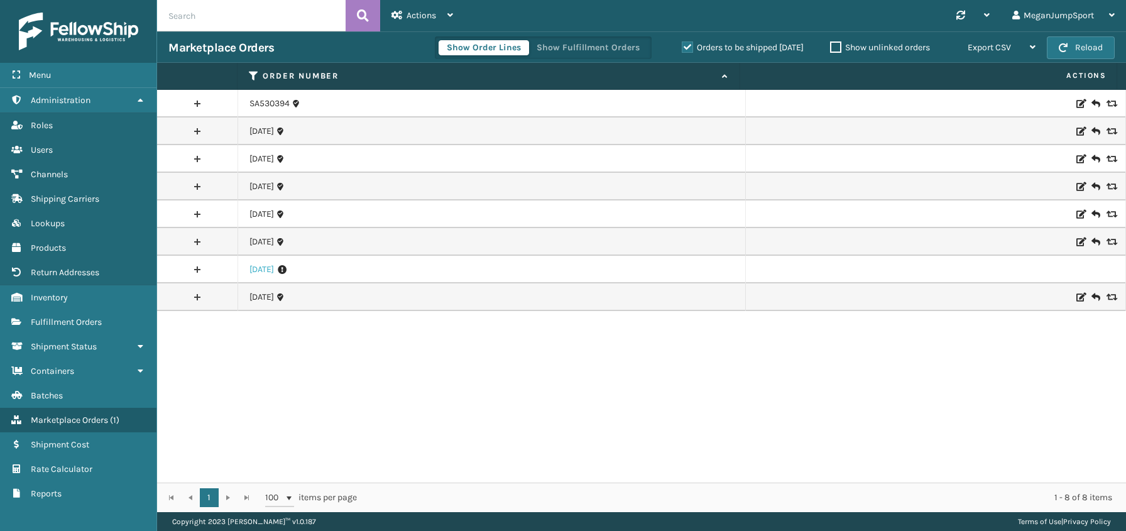
click at [259, 275] on link "[DATE]" at bounding box center [261, 269] width 24 height 13
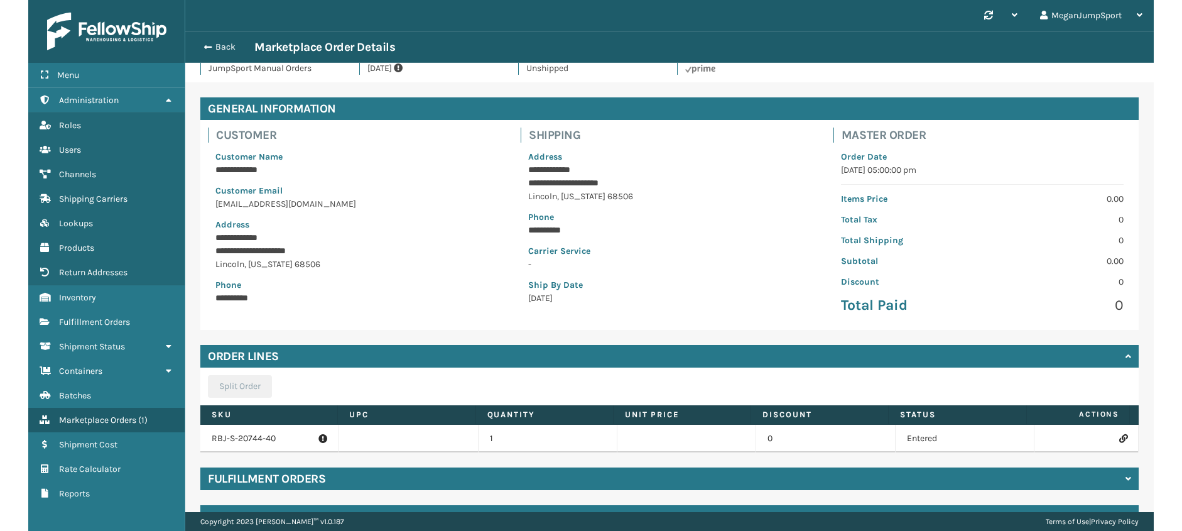
scroll to position [55, 0]
